Goal: Use online tool/utility: Utilize a website feature to perform a specific function

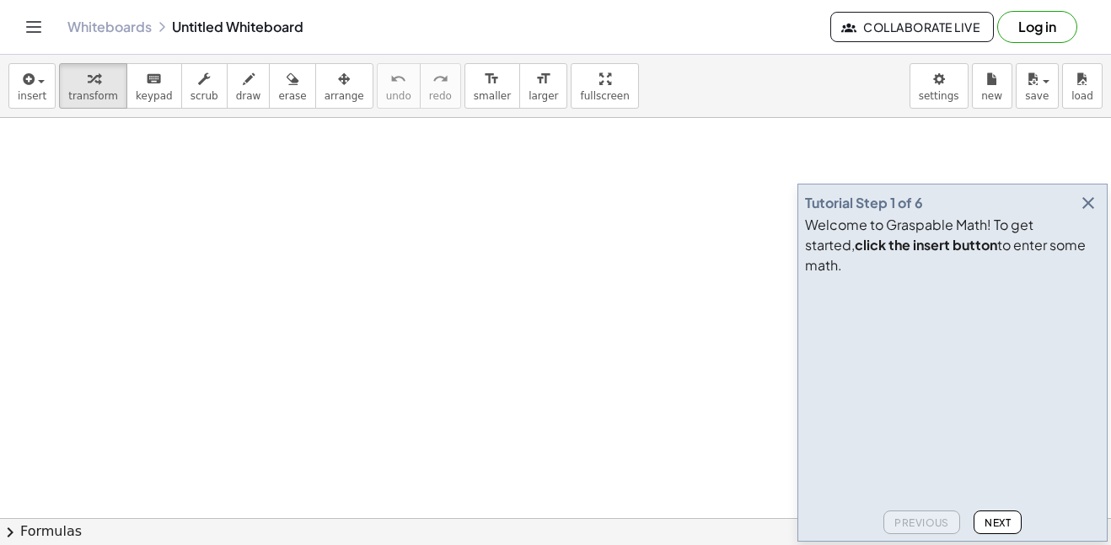
click at [1002, 524] on span "Next" at bounding box center [998, 523] width 26 height 13
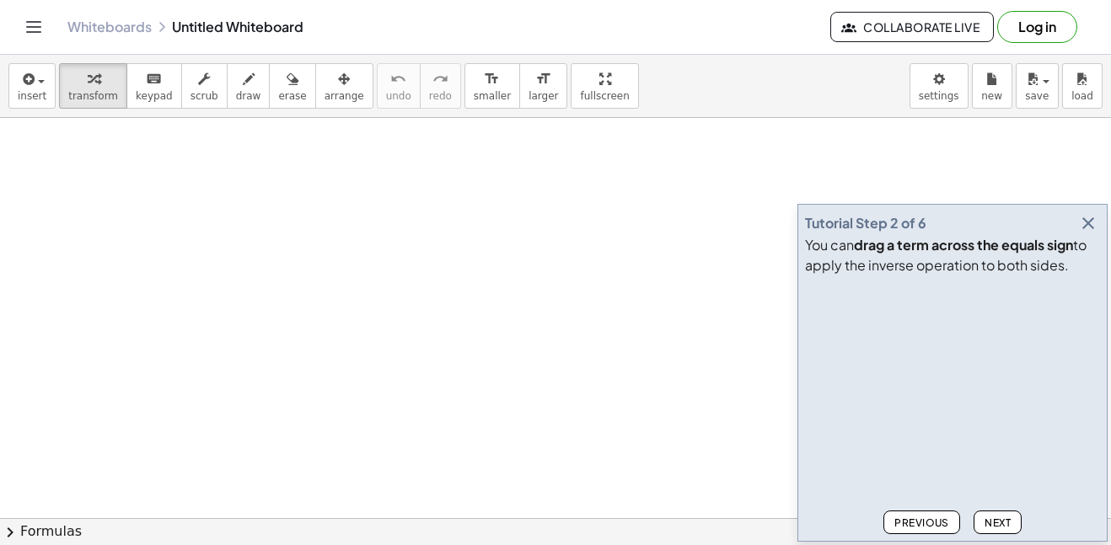
click at [994, 513] on button "Next" at bounding box center [998, 523] width 48 height 24
click at [993, 518] on span "Next" at bounding box center [998, 523] width 26 height 13
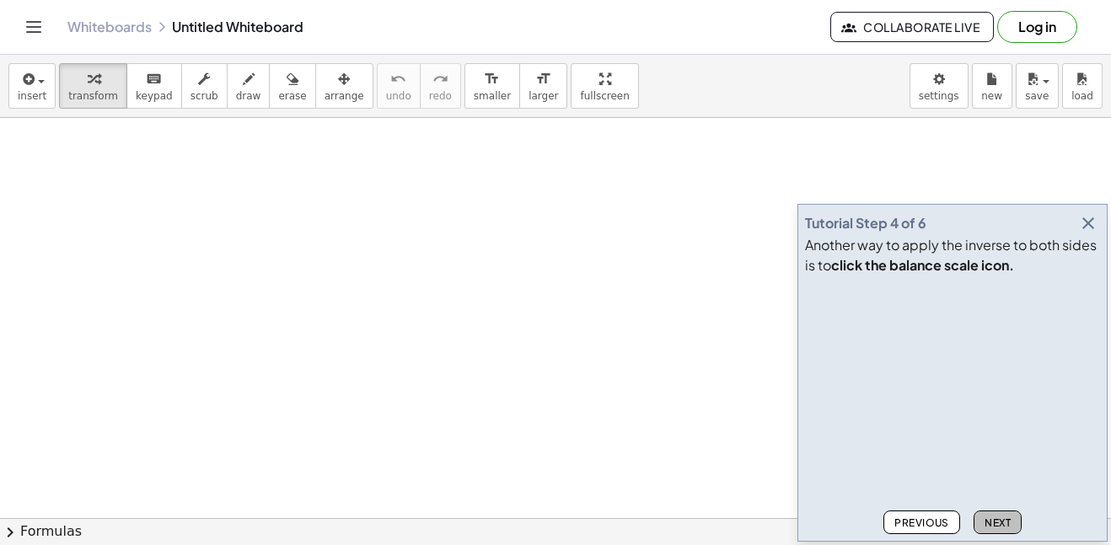
click at [993, 518] on span "Next" at bounding box center [998, 523] width 26 height 13
click at [996, 520] on span "Next" at bounding box center [998, 523] width 26 height 13
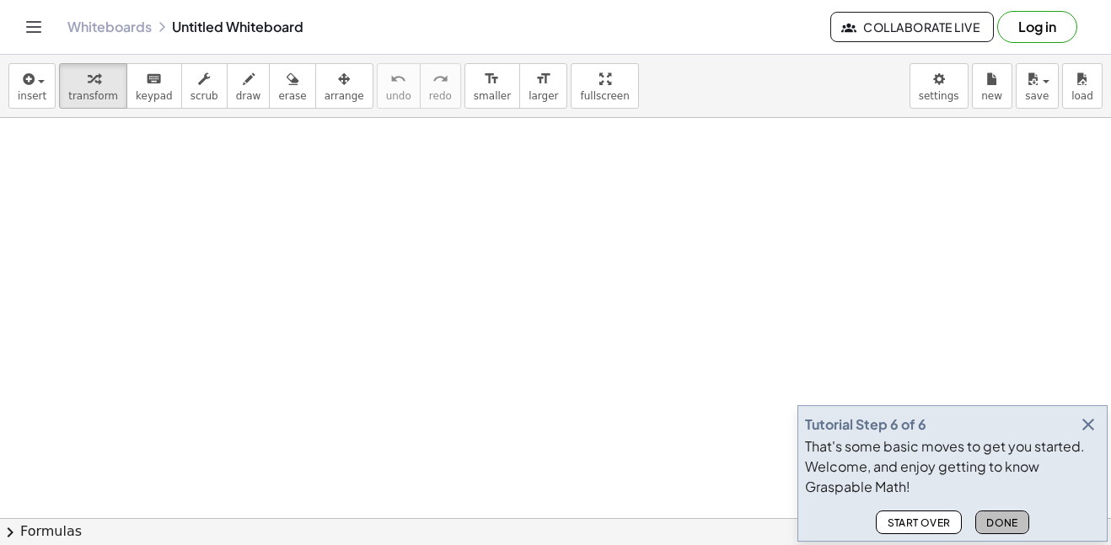
click at [996, 514] on button "Done" at bounding box center [1002, 523] width 54 height 24
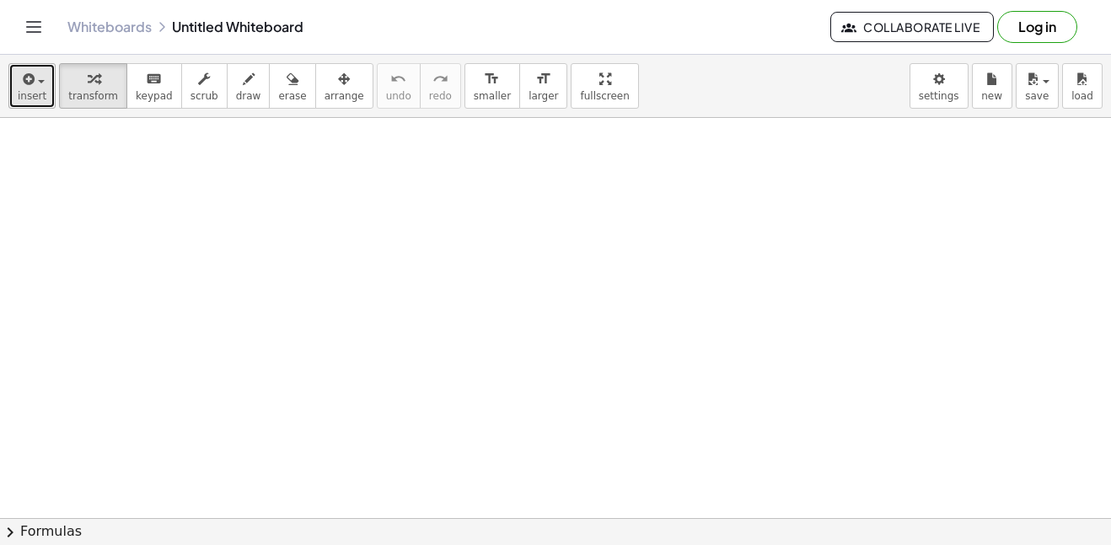
click at [40, 78] on div "button" at bounding box center [32, 78] width 29 height 20
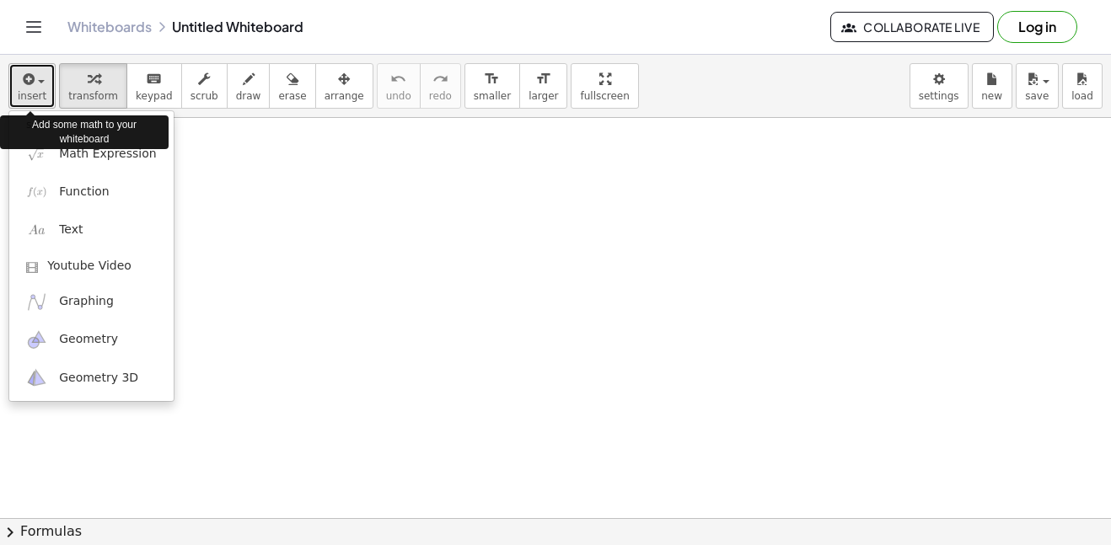
click at [40, 78] on div "button" at bounding box center [32, 78] width 29 height 20
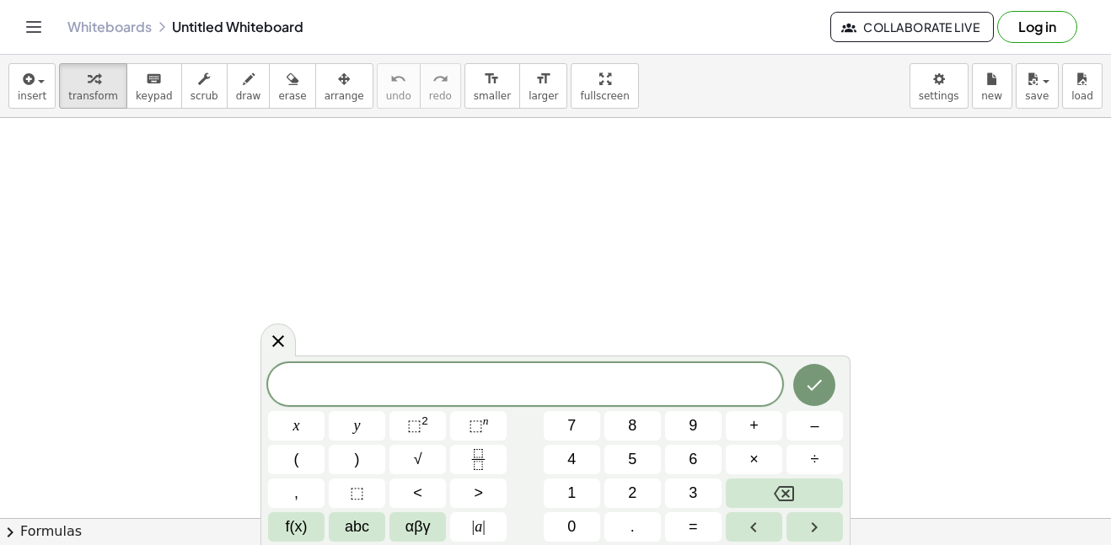
click at [760, 96] on div "insert select one: Math Expression Function Text Youtube Video Graphing Geometr…" at bounding box center [555, 86] width 1111 height 63
click at [282, 336] on icon at bounding box center [278, 341] width 12 height 12
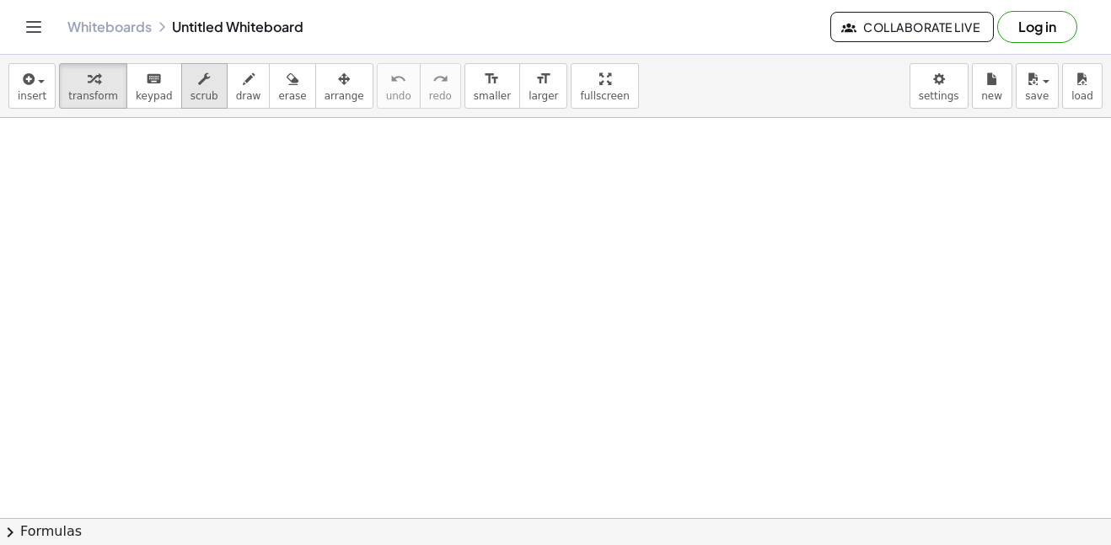
click at [181, 105] on button "scrub" at bounding box center [204, 86] width 46 height 46
click at [159, 99] on button "keyboard keypad" at bounding box center [154, 86] width 56 height 46
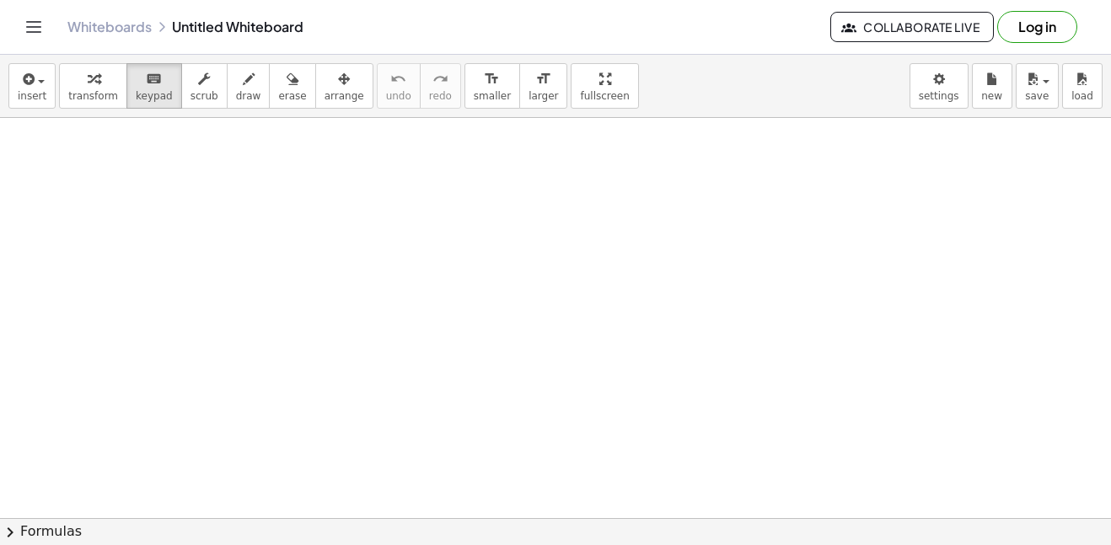
click at [94, 24] on link "Whiteboards" at bounding box center [109, 27] width 84 height 17
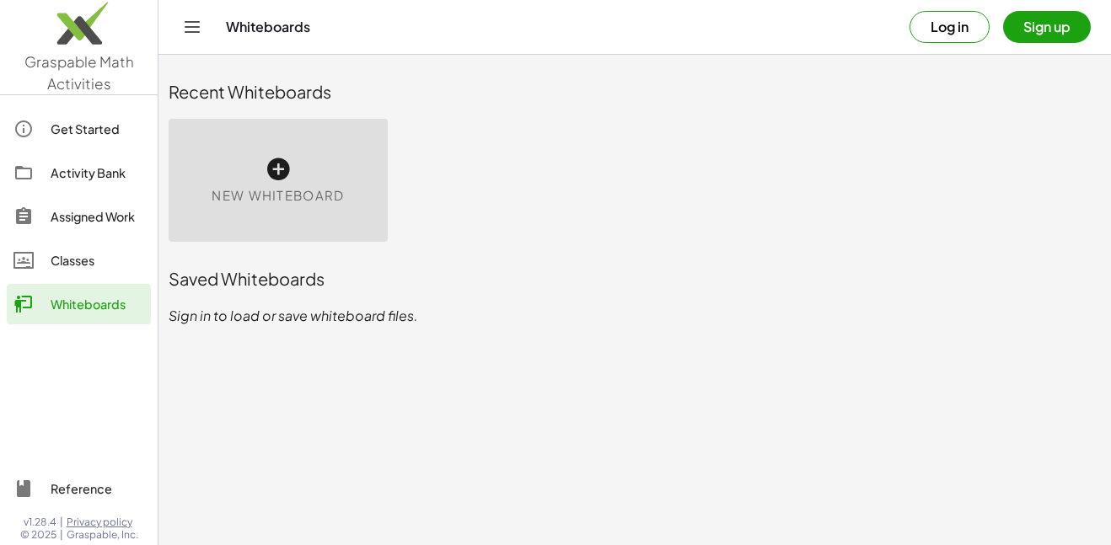
click at [89, 252] on div "Classes" at bounding box center [98, 260] width 94 height 20
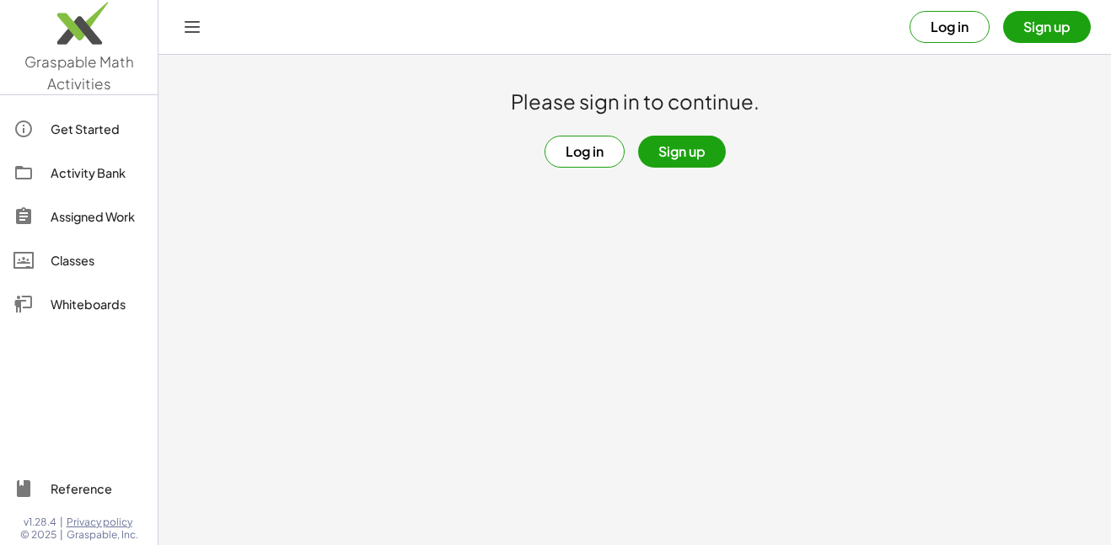
click at [104, 313] on div "Whiteboards" at bounding box center [98, 304] width 94 height 20
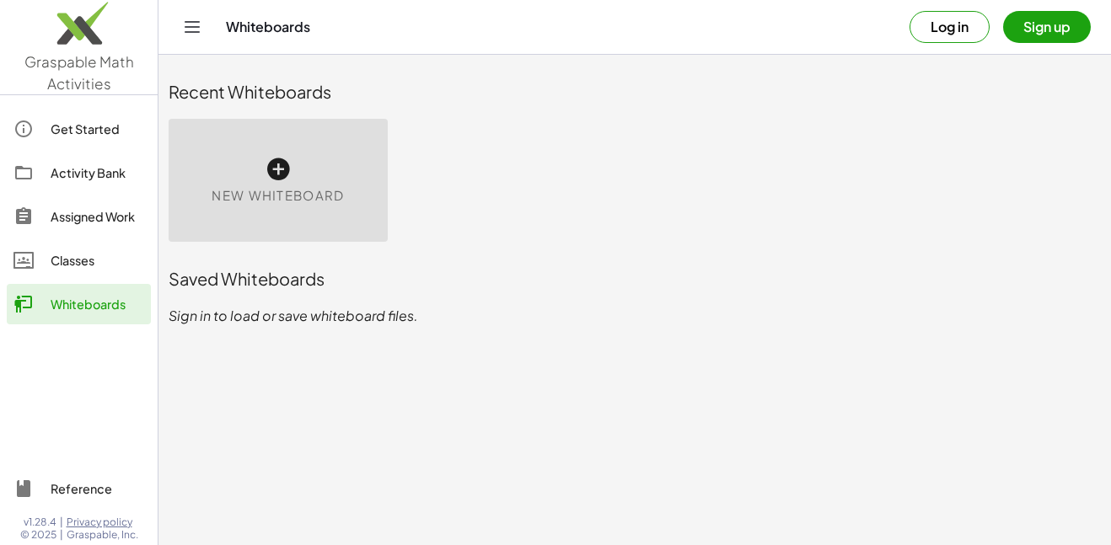
click at [341, 153] on div "New Whiteboard" at bounding box center [278, 180] width 219 height 123
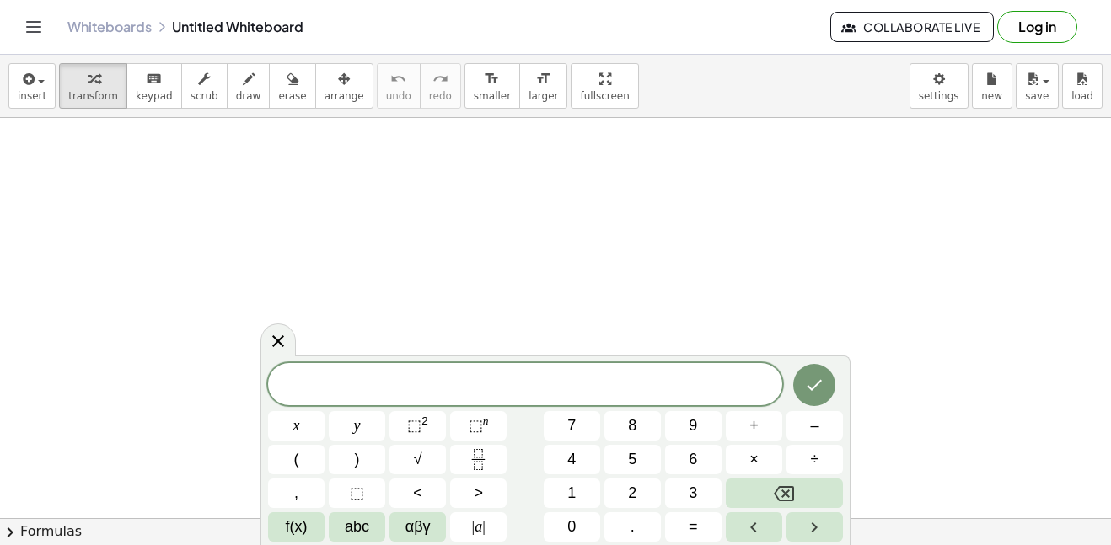
click at [43, 30] on icon "Toggle navigation" at bounding box center [34, 27] width 20 height 20
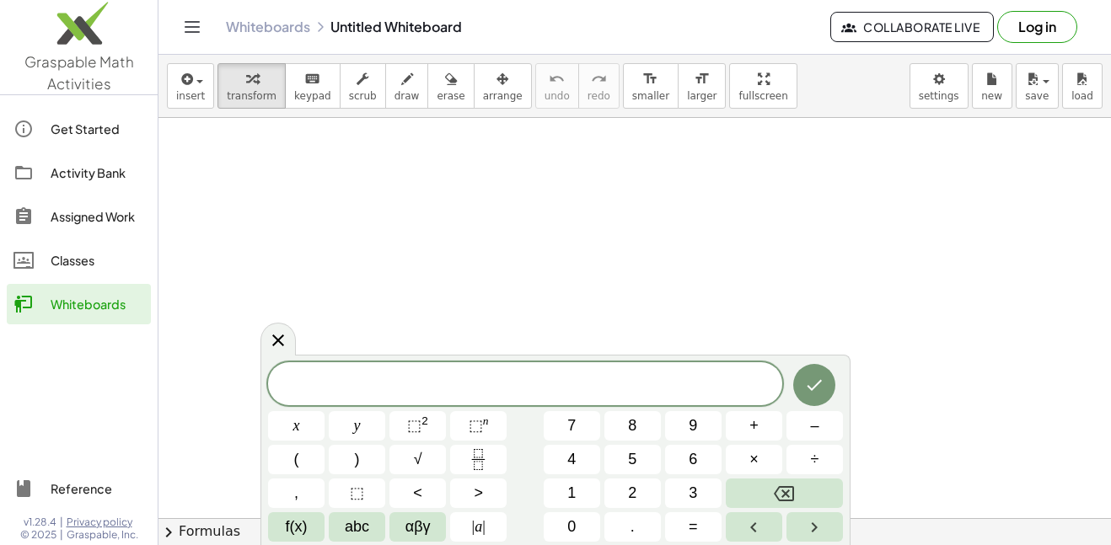
click at [252, 203] on div at bounding box center [634, 518] width 953 height 801
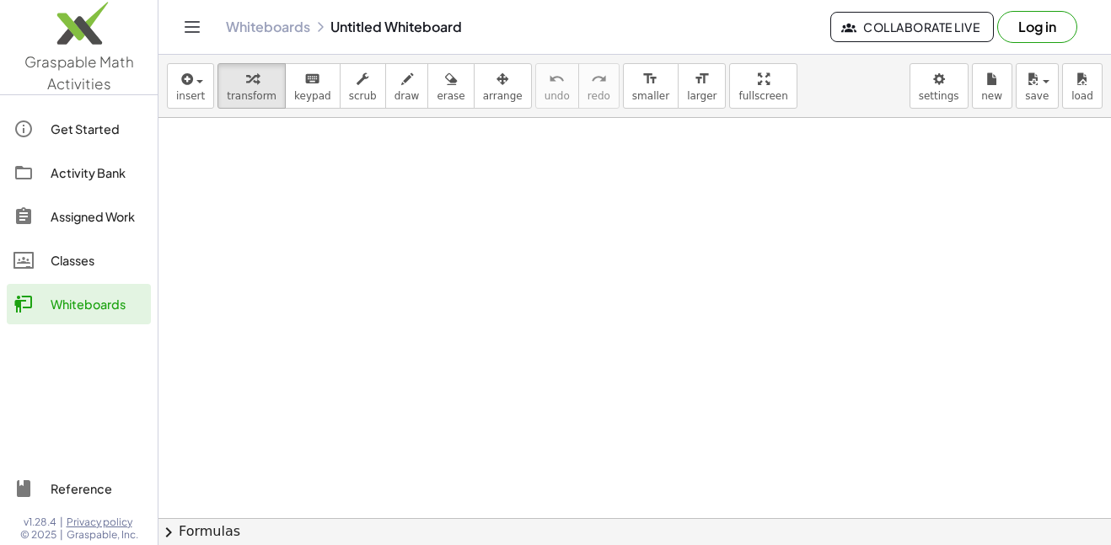
click at [261, 276] on div at bounding box center [634, 518] width 953 height 801
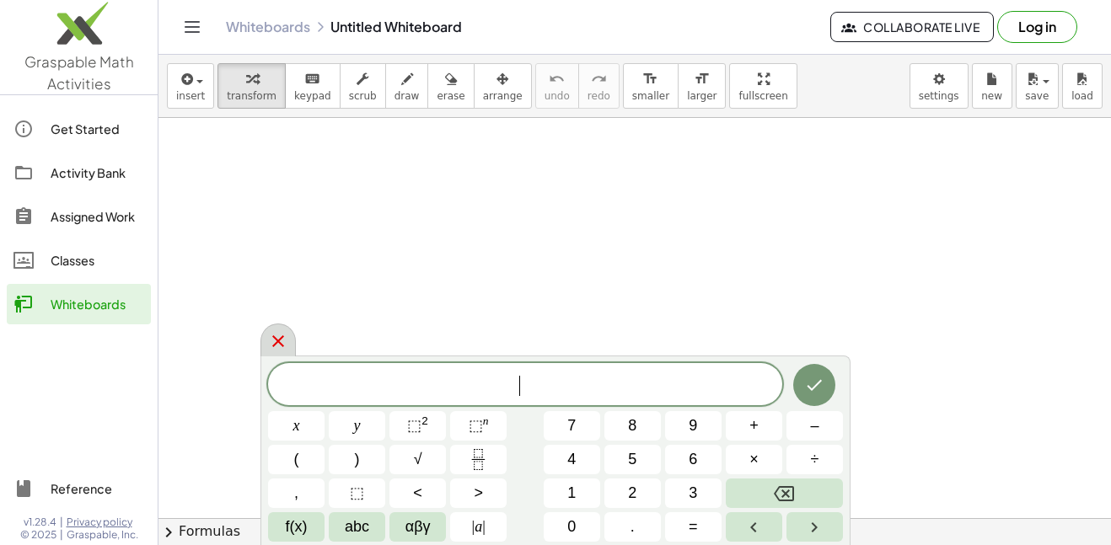
click at [279, 346] on icon at bounding box center [278, 341] width 20 height 20
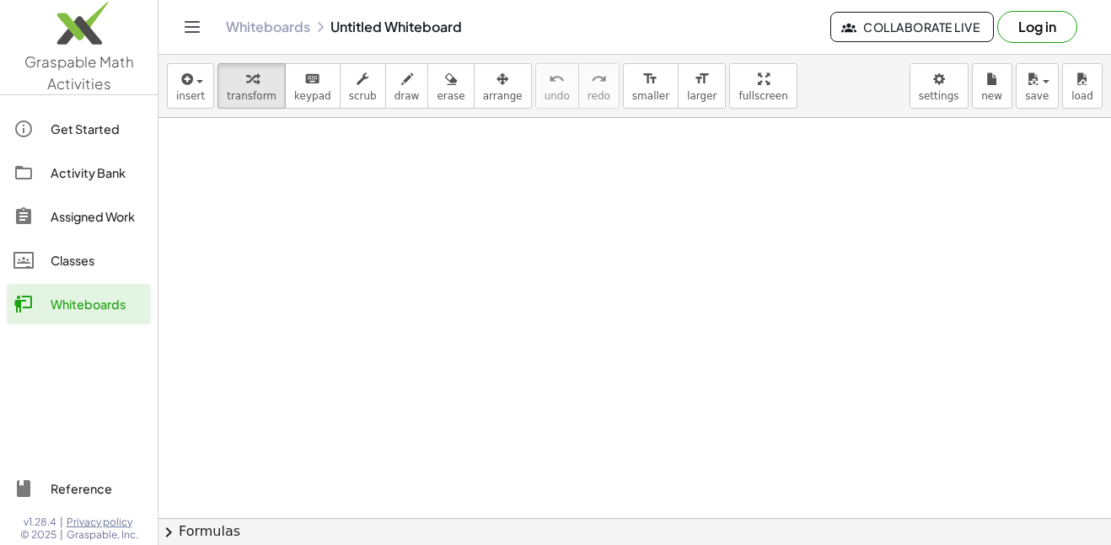
click at [196, 19] on icon "Toggle navigation" at bounding box center [192, 27] width 20 height 20
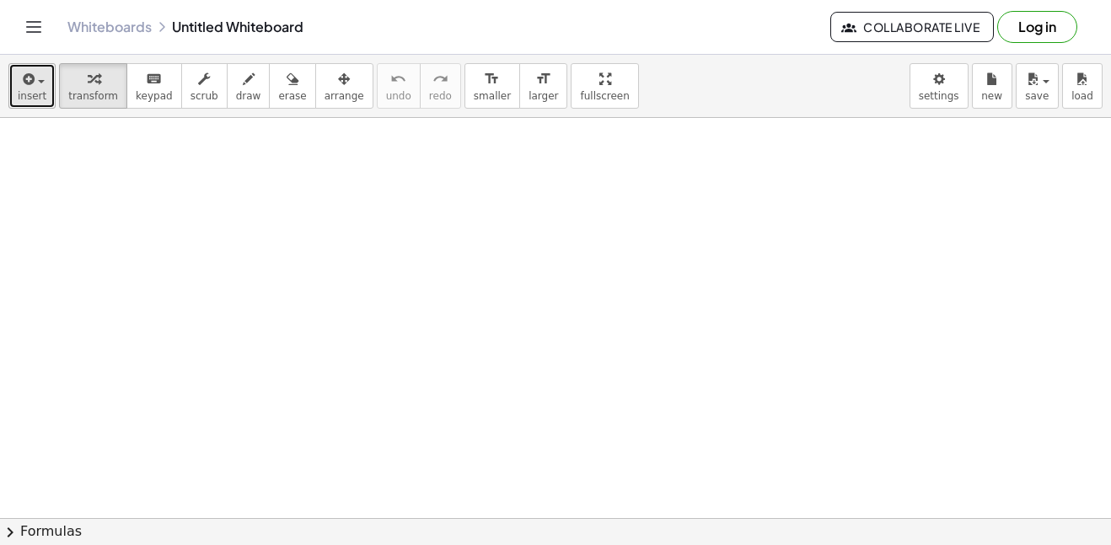
click at [32, 94] on span "insert" at bounding box center [32, 96] width 29 height 12
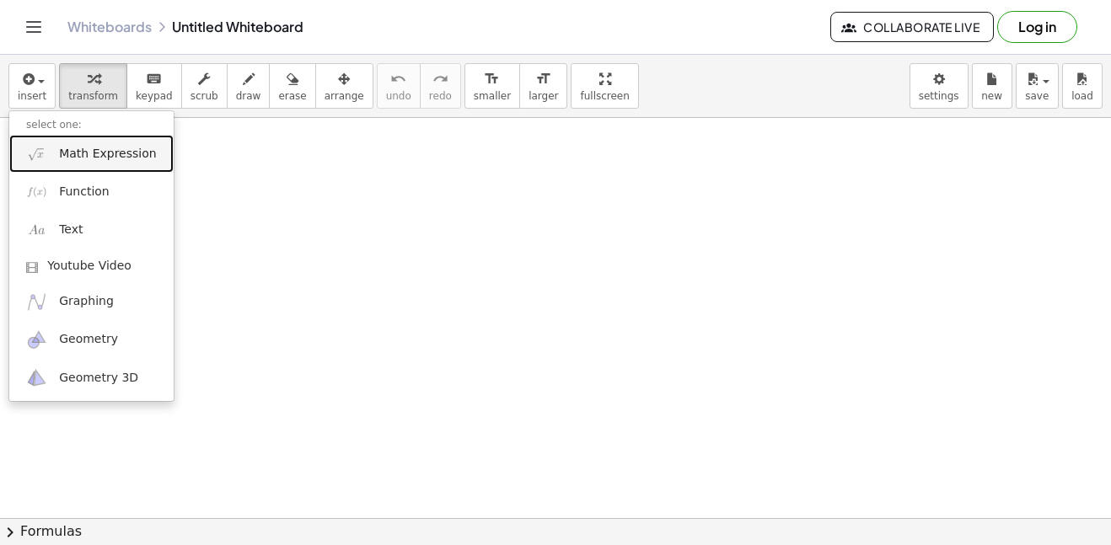
click at [132, 160] on span "Math Expression" at bounding box center [107, 154] width 97 height 17
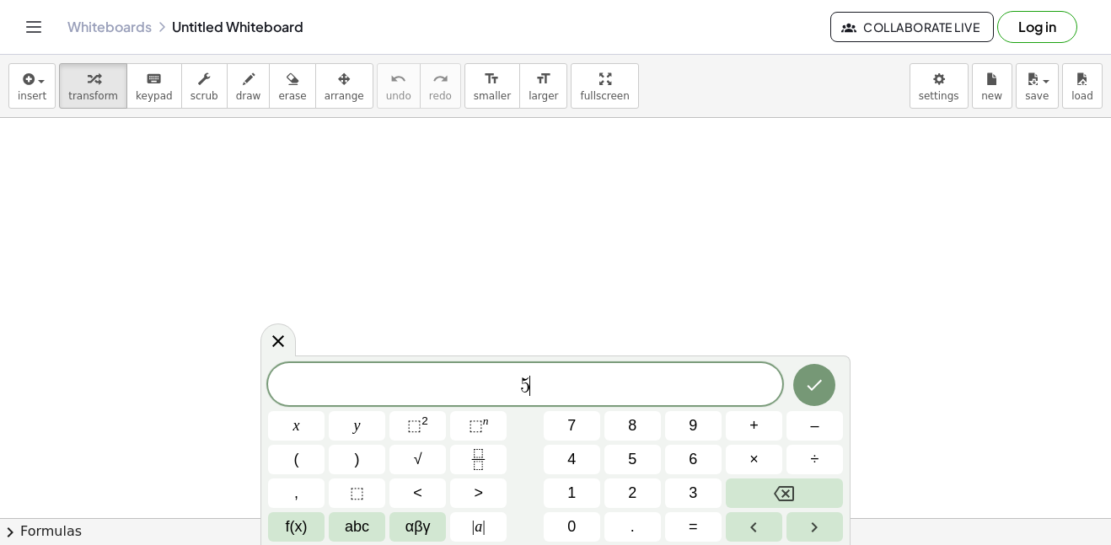
scroll to position [1, 0]
click at [814, 370] on button "Done" at bounding box center [814, 383] width 42 height 42
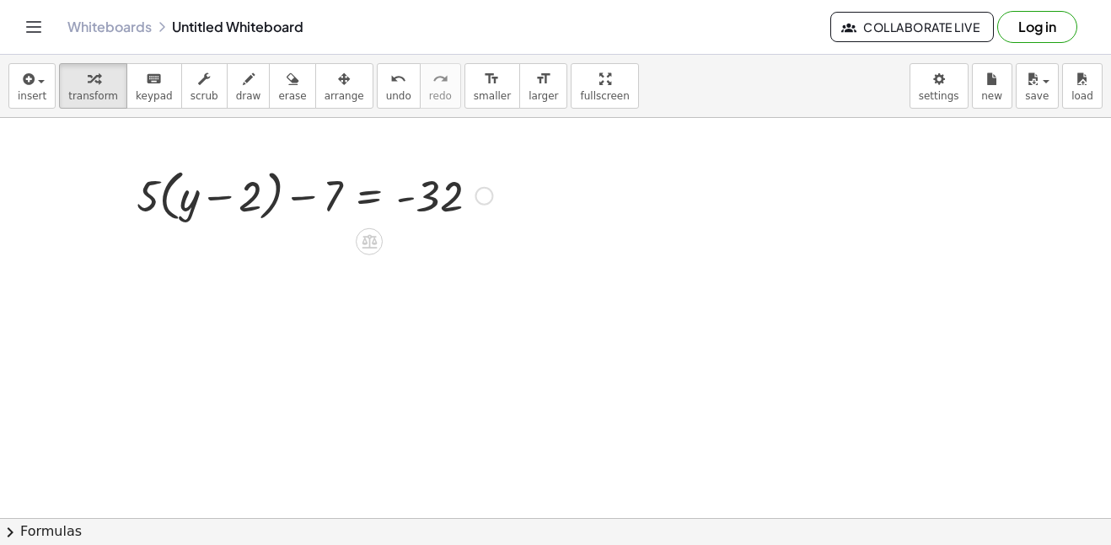
click at [185, 212] on div at bounding box center [314, 195] width 373 height 64
click at [153, 197] on div at bounding box center [314, 195] width 373 height 64
drag, startPoint x: 153, startPoint y: 197, endPoint x: 190, endPoint y: 205, distance: 37.0
click at [190, 205] on div at bounding box center [314, 195] width 373 height 64
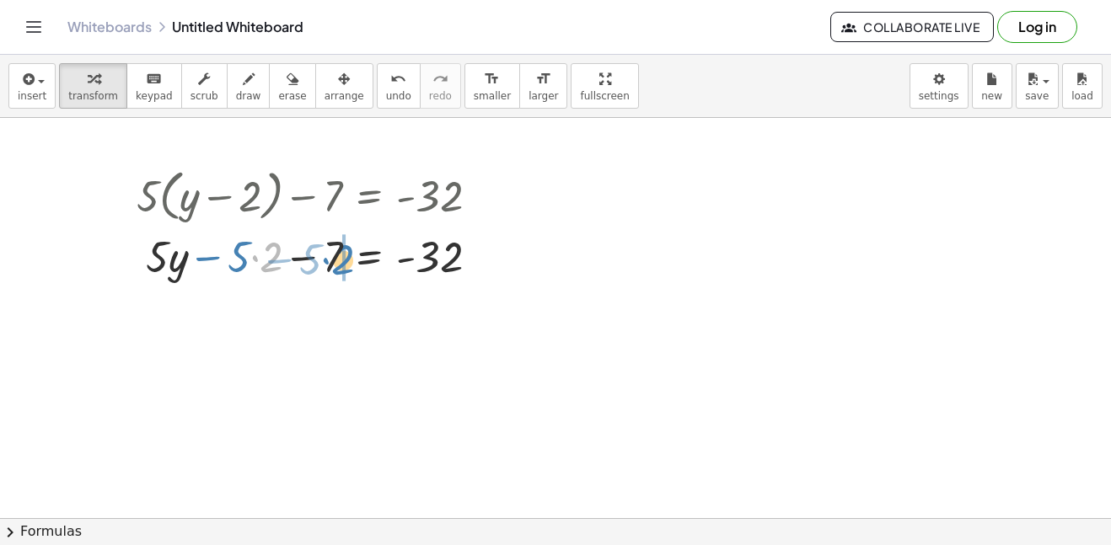
drag, startPoint x: 264, startPoint y: 266, endPoint x: 335, endPoint y: 269, distance: 70.9
click at [335, 269] on div at bounding box center [314, 255] width 373 height 57
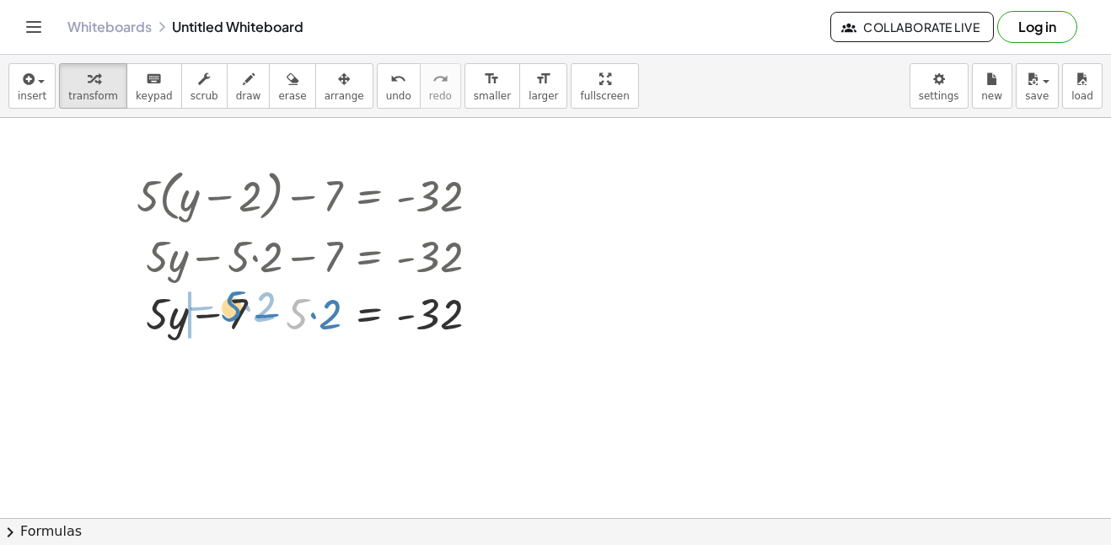
drag, startPoint x: 300, startPoint y: 328, endPoint x: 234, endPoint y: 323, distance: 65.9
click at [234, 323] on div at bounding box center [314, 312] width 373 height 57
click at [254, 328] on div at bounding box center [314, 312] width 373 height 57
drag, startPoint x: 330, startPoint y: 314, endPoint x: 262, endPoint y: 315, distance: 68.3
click at [262, 315] on div at bounding box center [314, 312] width 373 height 57
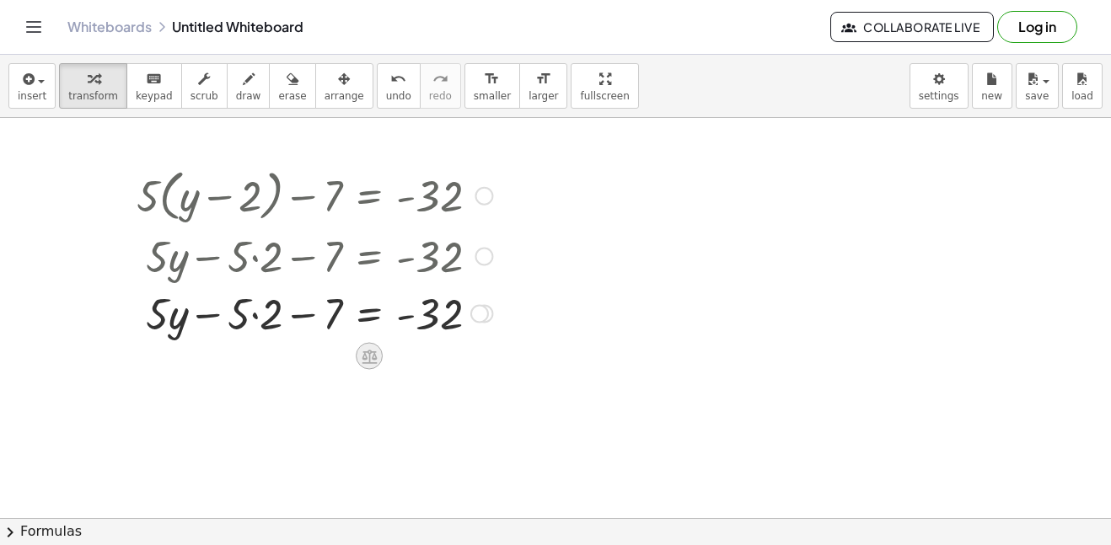
click at [364, 362] on icon at bounding box center [369, 357] width 15 height 14
click at [265, 339] on div at bounding box center [314, 312] width 373 height 57
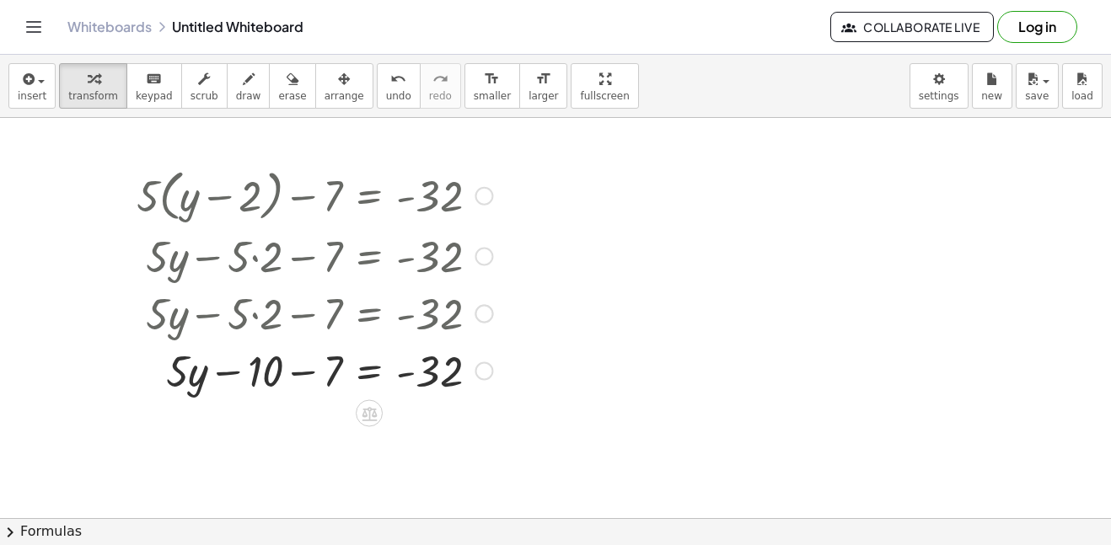
drag, startPoint x: 372, startPoint y: 360, endPoint x: 289, endPoint y: 361, distance: 82.6
click at [369, 372] on div "+ y − − 7 = - 32 · 5 · 10" at bounding box center [369, 372] width 0 height 0
click at [485, 371] on div at bounding box center [484, 371] width 19 height 19
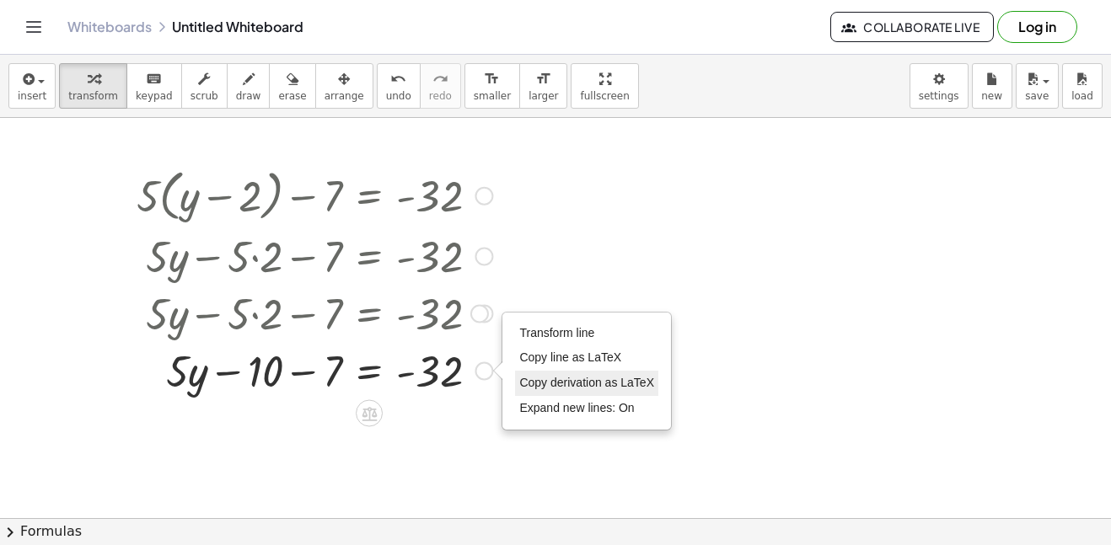
click at [564, 379] on span "Copy derivation as LaTeX" at bounding box center [586, 382] width 135 height 13
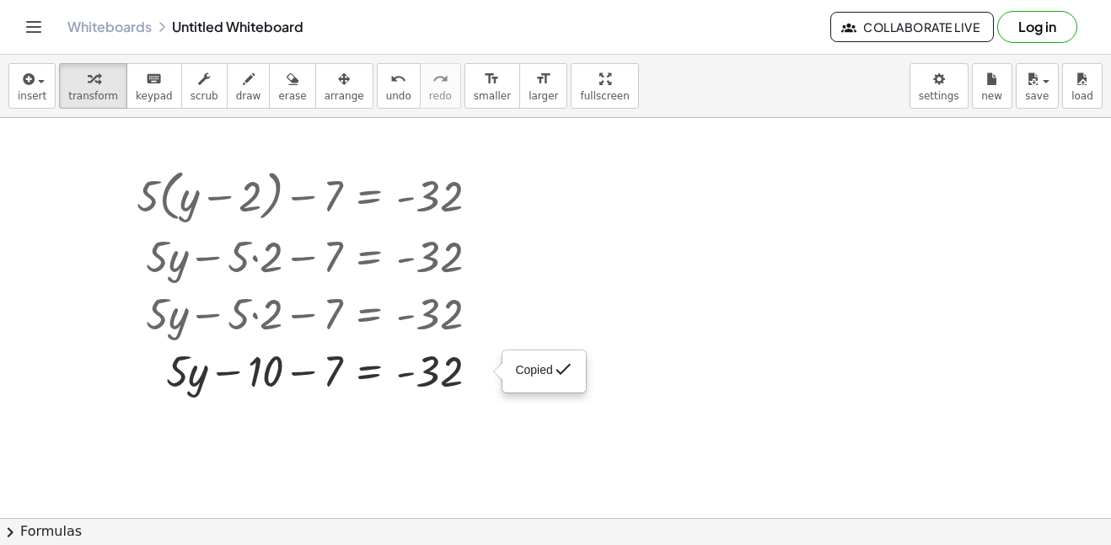
click at [519, 431] on div at bounding box center [555, 518] width 1111 height 801
click at [481, 196] on div at bounding box center [484, 196] width 19 height 19
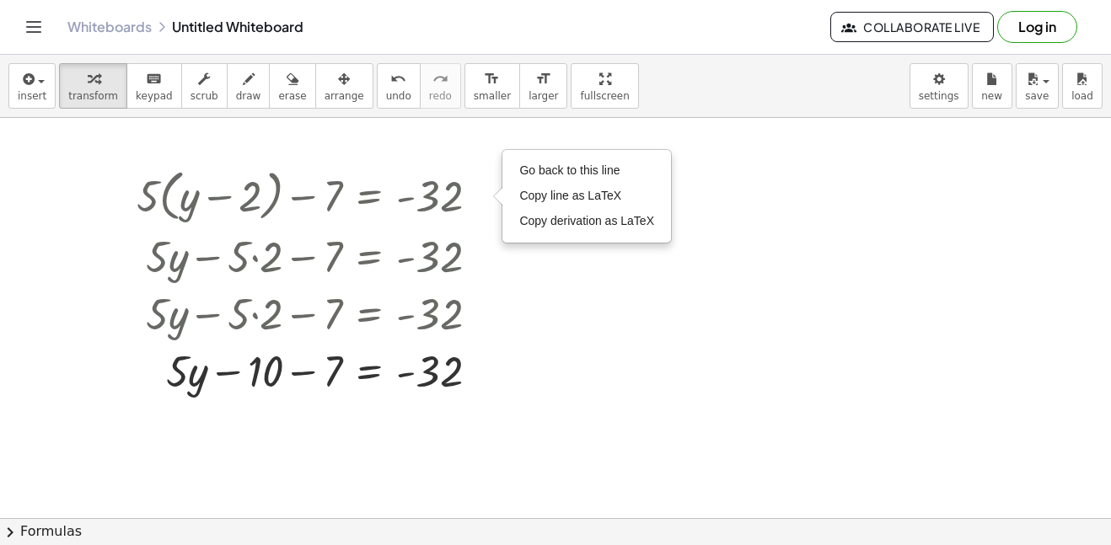
click at [560, 304] on div at bounding box center [555, 518] width 1111 height 801
